Goal: Information Seeking & Learning: Learn about a topic

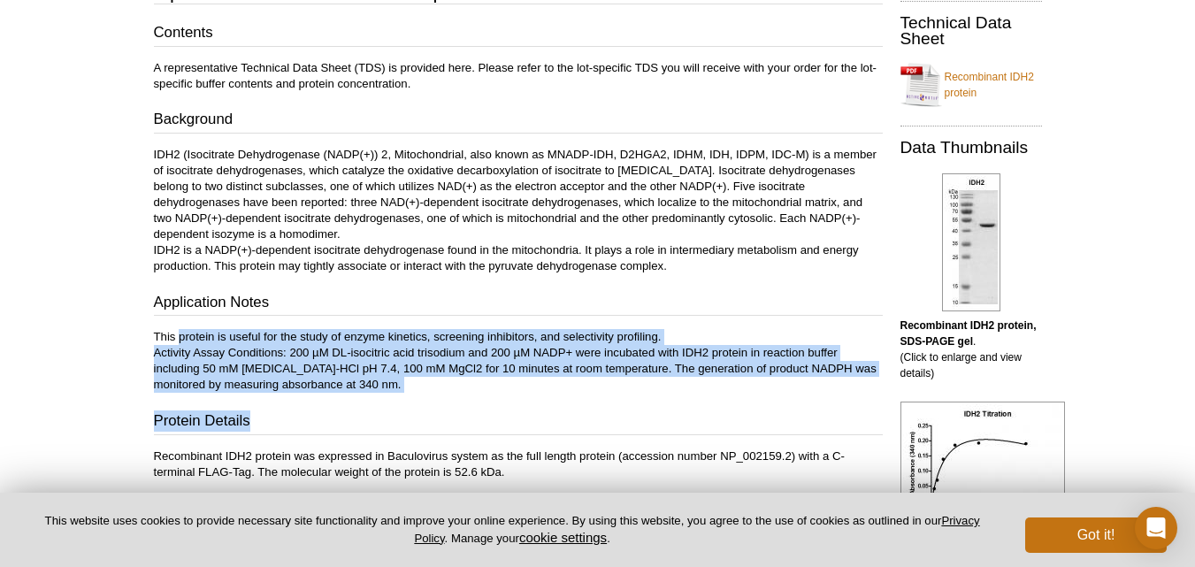
drag, startPoint x: 381, startPoint y: 395, endPoint x: 177, endPoint y: 336, distance: 212.6
click at [177, 336] on div "Contents A representative Technical Data Sheet (TDS) is provided here. Please r…" at bounding box center [518, 250] width 729 height 457
click at [177, 336] on p "This protein is useful for the study of enzyme kinetics, screening inhibitors, …" at bounding box center [518, 361] width 729 height 64
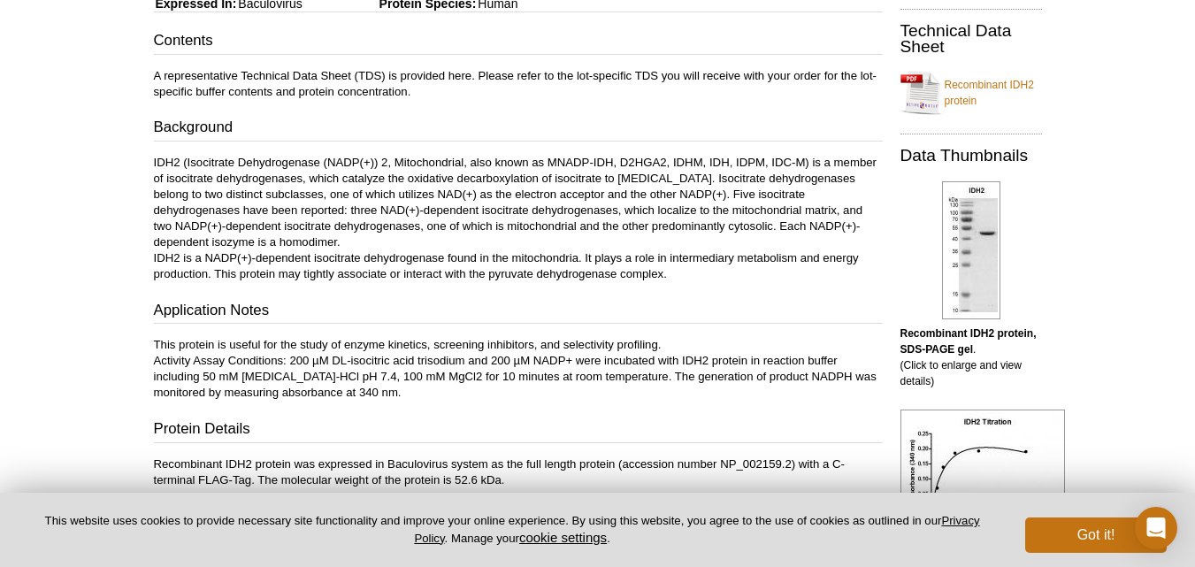
scroll to position [338, 0]
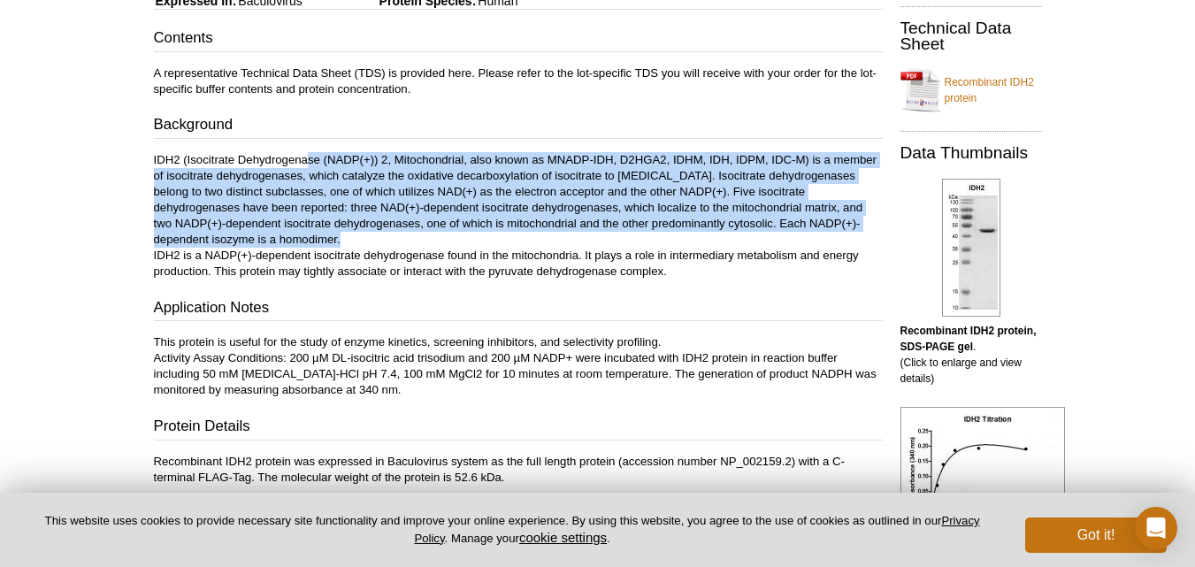
drag, startPoint x: 306, startPoint y: 146, endPoint x: 352, endPoint y: 243, distance: 107.7
click at [352, 243] on div "Contents A representative Technical Data Sheet (TDS) is provided here. Please r…" at bounding box center [518, 255] width 729 height 457
click at [352, 243] on p "IDH2 (Isocitrate Dehydrogenase (NADP(+)) 2, Mitochondrial, also known as MNADP-…" at bounding box center [518, 215] width 729 height 127
drag, startPoint x: 352, startPoint y: 243, endPoint x: 251, endPoint y: 195, distance: 112.0
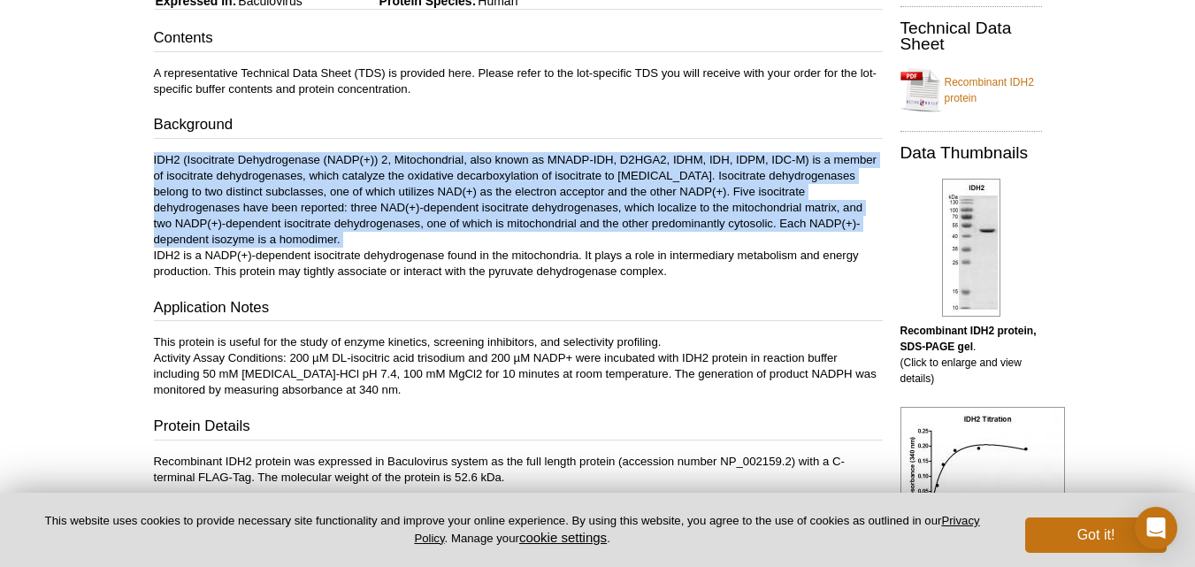
click at [251, 195] on p "IDH2 (Isocitrate Dehydrogenase (NADP(+)) 2, Mitochondrial, also known as MNADP-…" at bounding box center [518, 215] width 729 height 127
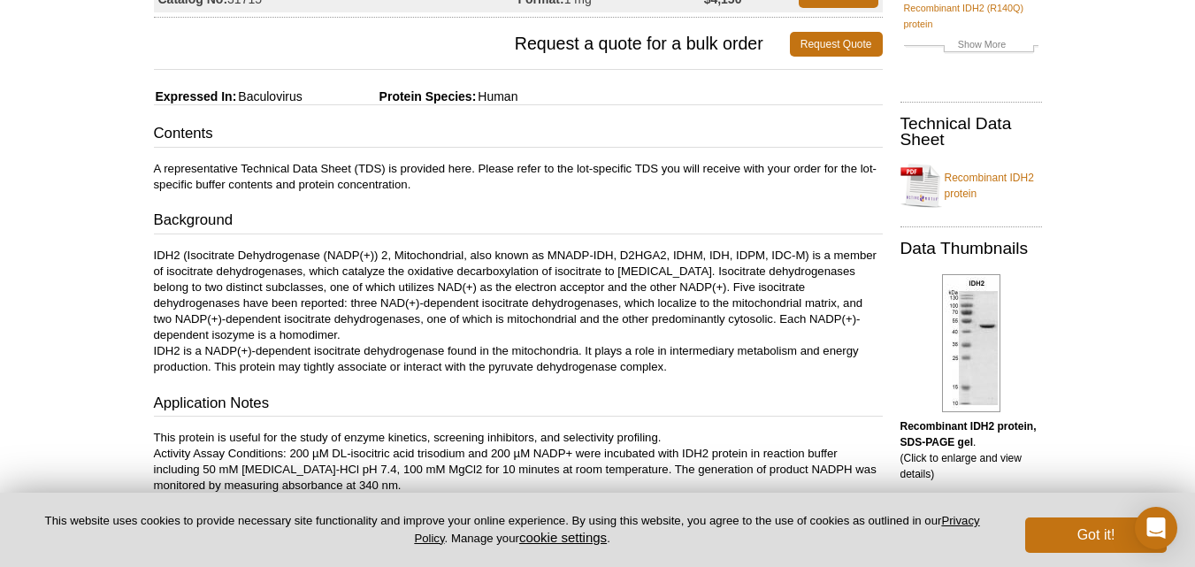
scroll to position [0, 0]
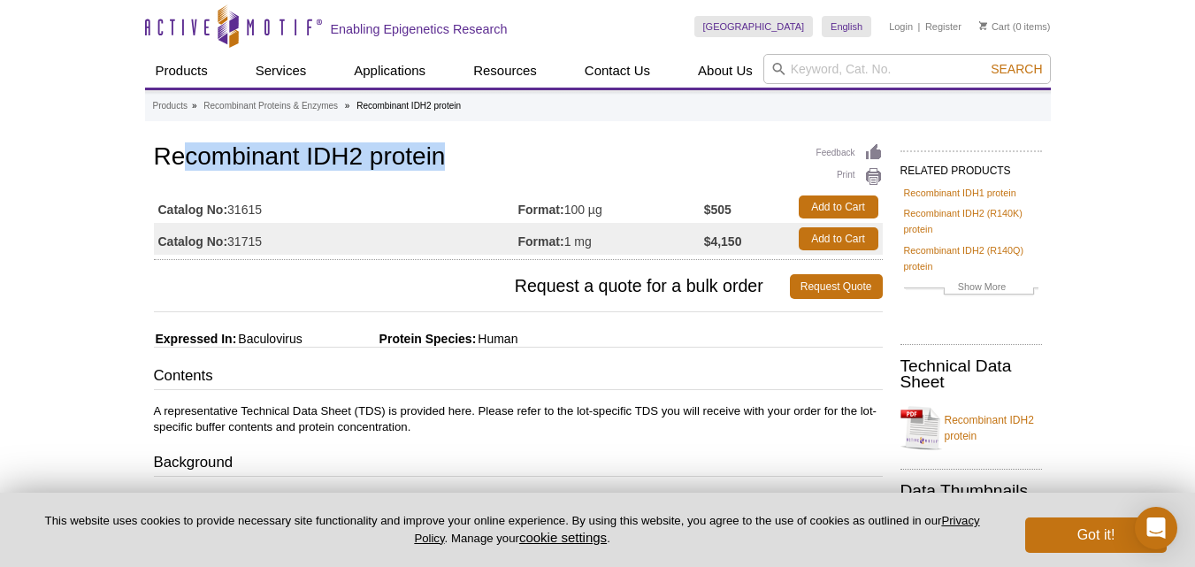
drag, startPoint x: 190, startPoint y: 152, endPoint x: 454, endPoint y: 174, distance: 264.6
click at [454, 174] on div "Feedback Print Recombinant IDH2 protein Catalog No: 31615 Format: 100 µg $505 A…" at bounding box center [518, 200] width 729 height 120
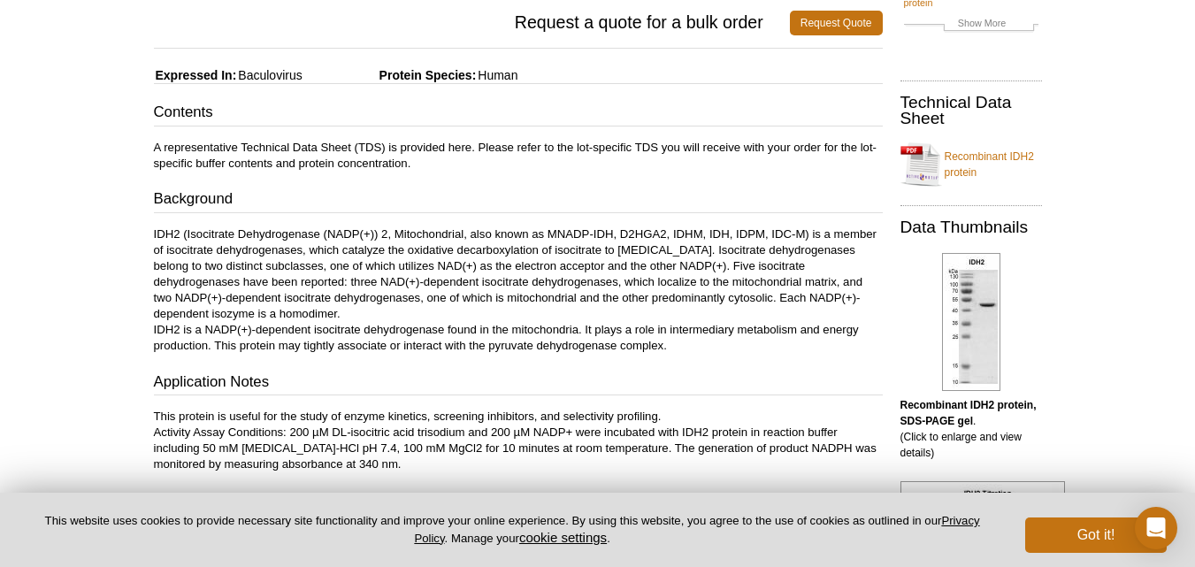
scroll to position [299, 0]
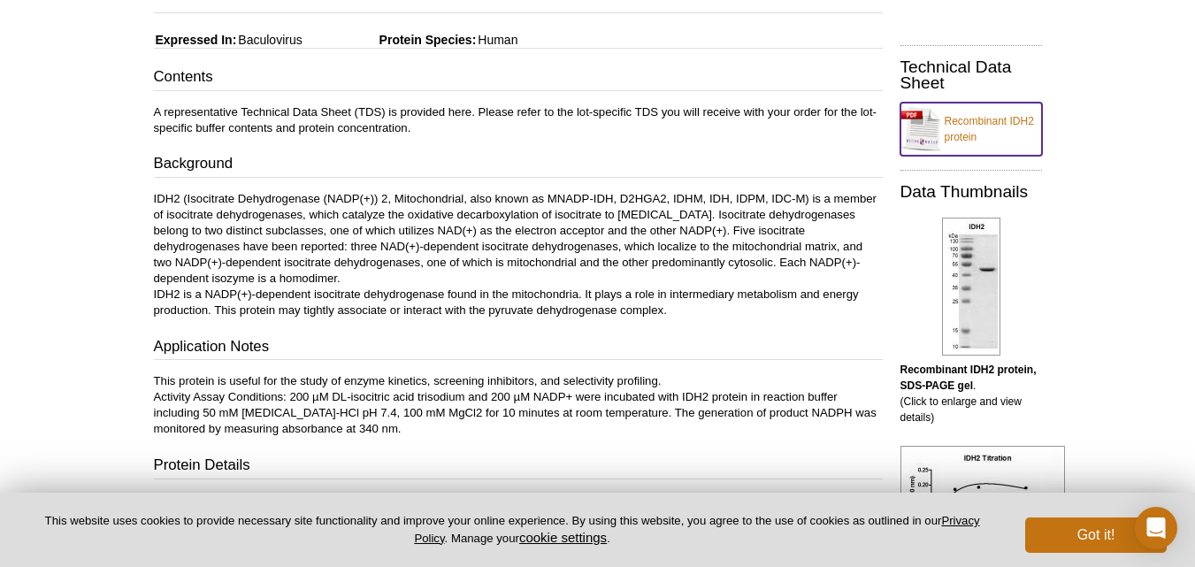
click at [959, 125] on link "Recombinant IDH2 protein" at bounding box center [972, 129] width 142 height 53
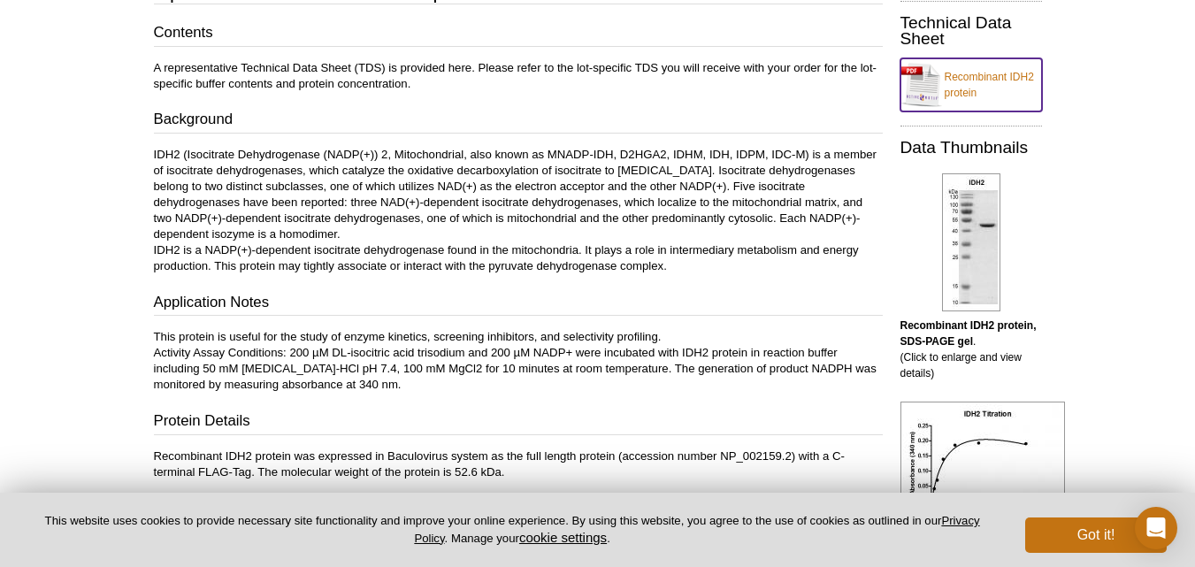
scroll to position [345, 0]
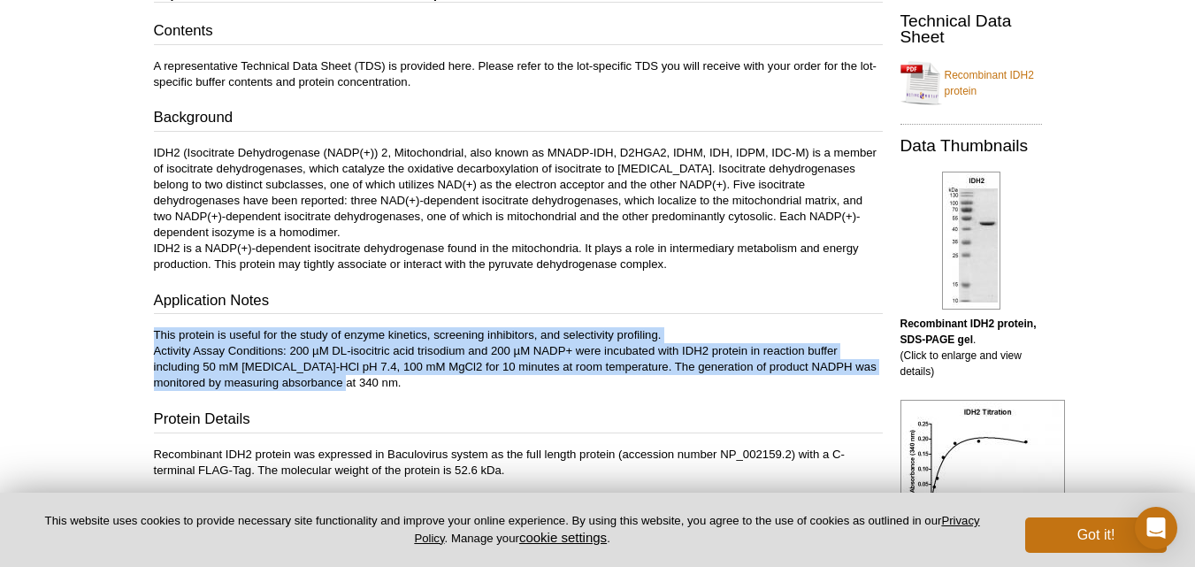
drag, startPoint x: 147, startPoint y: 333, endPoint x: 349, endPoint y: 384, distance: 209.0
click at [349, 384] on p "This protein is useful for the study of enzyme kinetics, screening inhibitors, …" at bounding box center [518, 359] width 729 height 64
drag, startPoint x: 349, startPoint y: 384, endPoint x: 130, endPoint y: 337, distance: 224.4
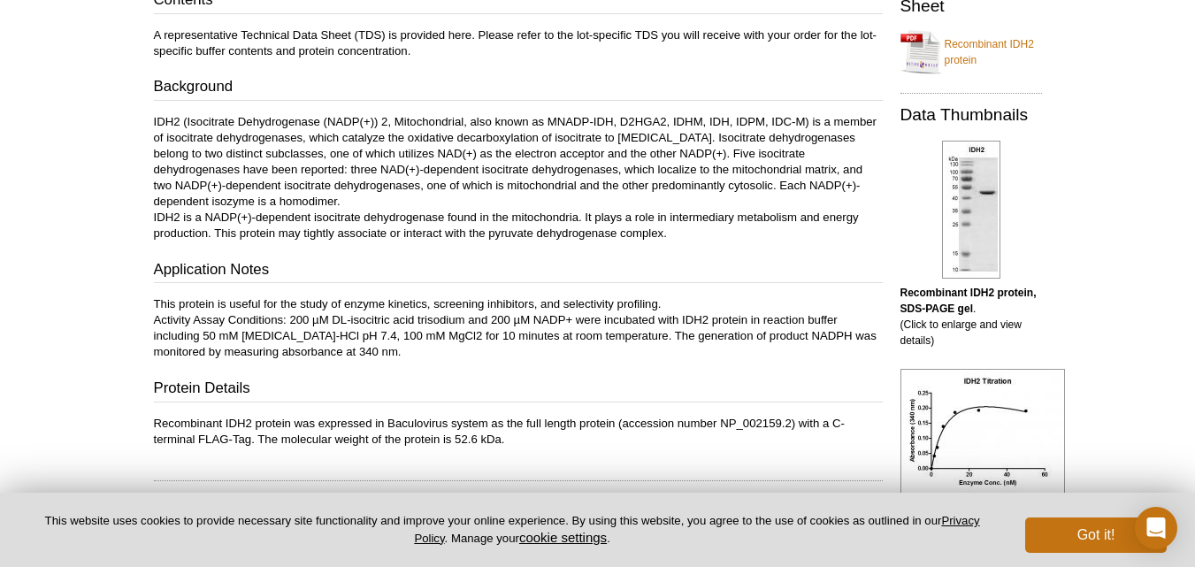
scroll to position [377, 0]
drag, startPoint x: 726, startPoint y: 422, endPoint x: 788, endPoint y: 418, distance: 62.9
click at [788, 418] on p "Recombinant IDH2 protein was expressed in Baculovirus system as the full length…" at bounding box center [518, 431] width 729 height 32
drag, startPoint x: 718, startPoint y: 418, endPoint x: 791, endPoint y: 421, distance: 73.5
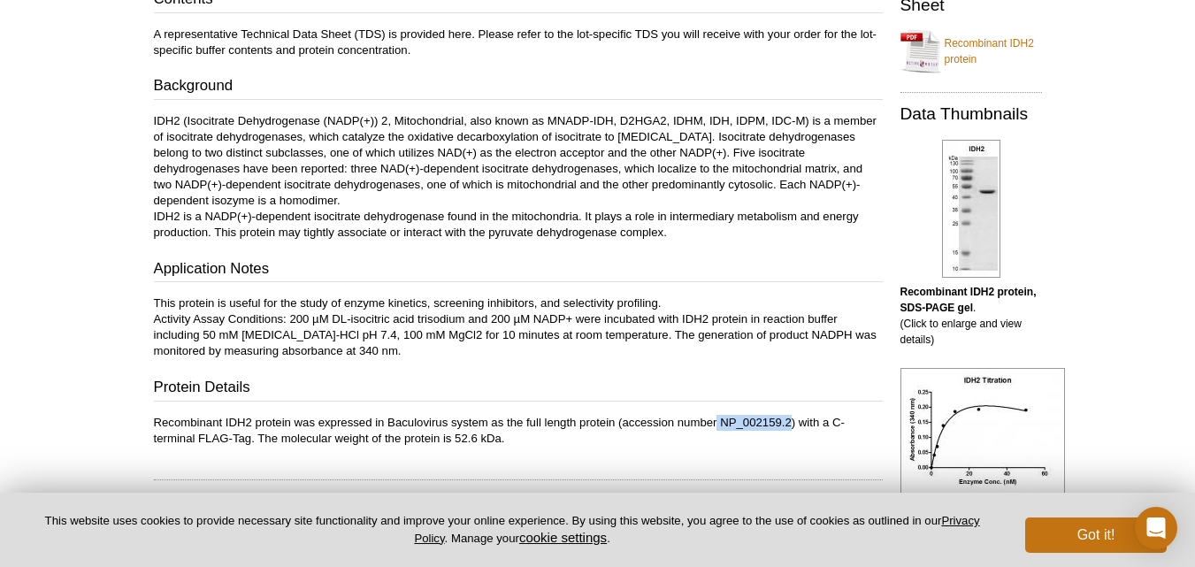
click at [791, 421] on p "Recombinant IDH2 protein was expressed in Baculovirus system as the full length…" at bounding box center [518, 431] width 729 height 32
copy p "NP_002159.2"
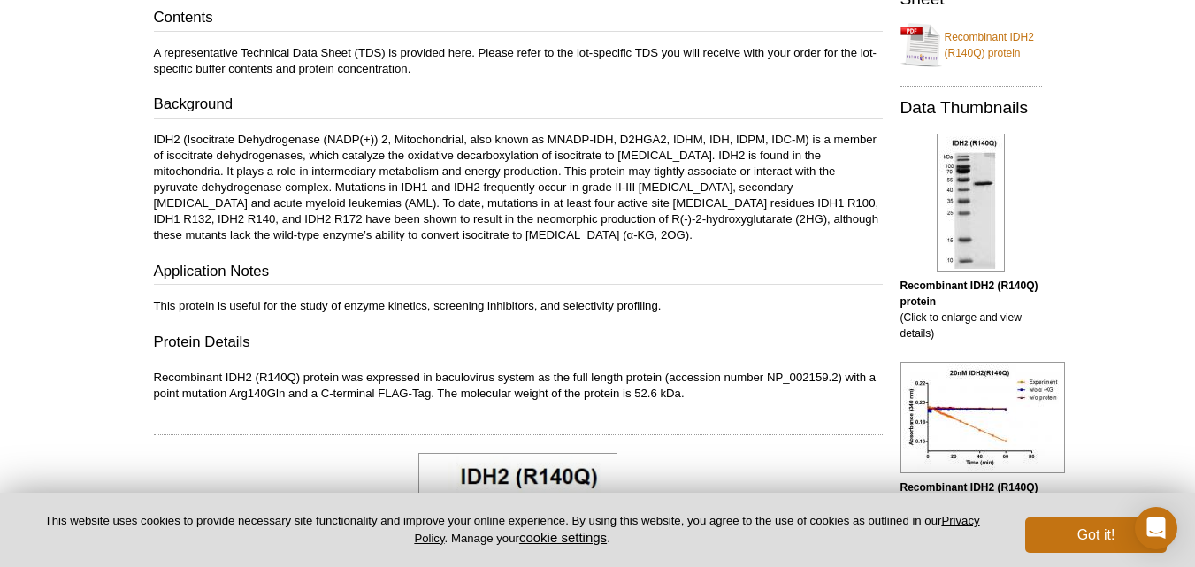
scroll to position [346, 0]
